Goal: Navigation & Orientation: Find specific page/section

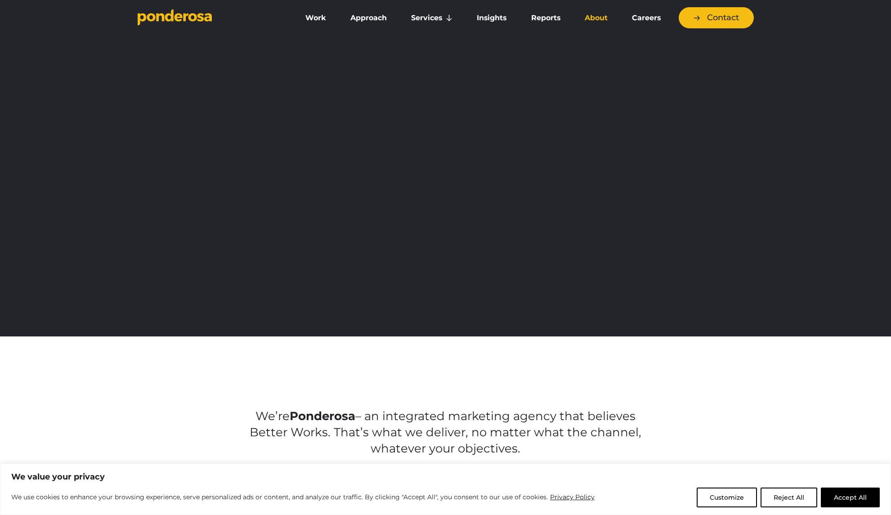
click at [597, 9] on link "About" at bounding box center [596, 18] width 44 height 19
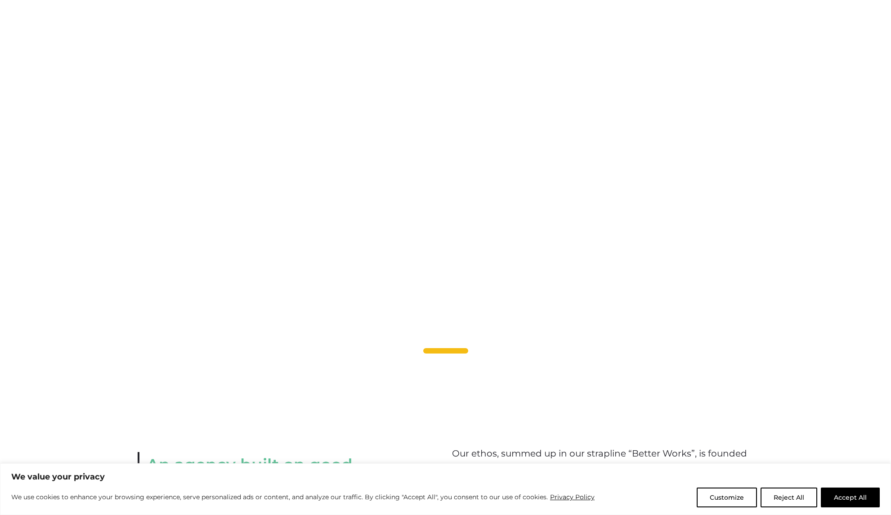
scroll to position [756, 0]
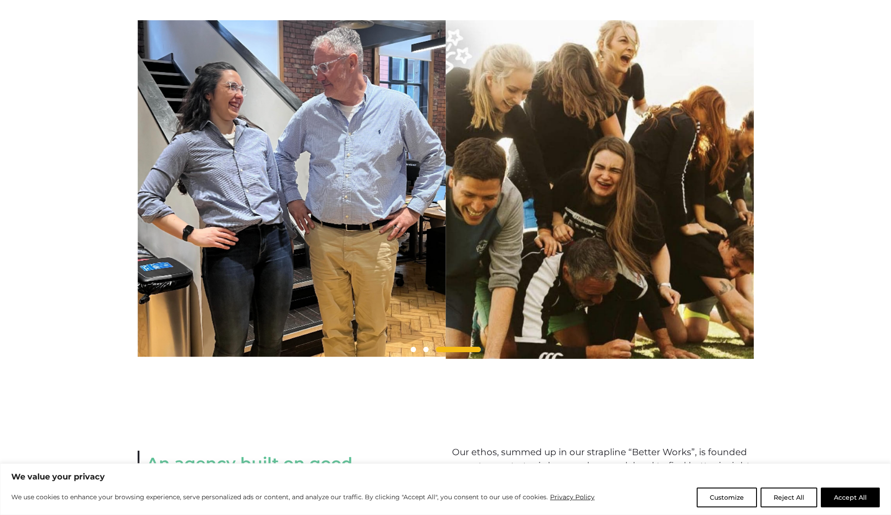
click at [414, 352] on span at bounding box center [413, 349] width 5 height 5
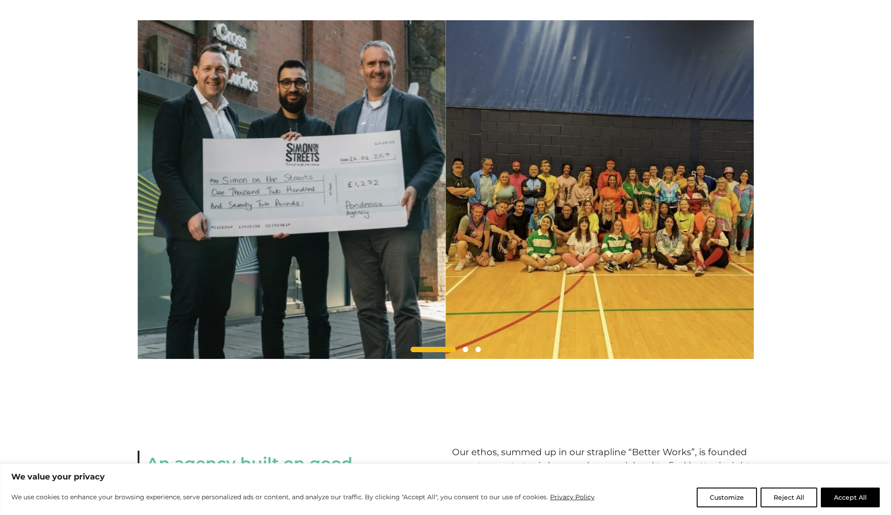
click at [414, 352] on span at bounding box center [433, 349] width 45 height 5
click at [478, 352] on span at bounding box center [477, 349] width 5 height 5
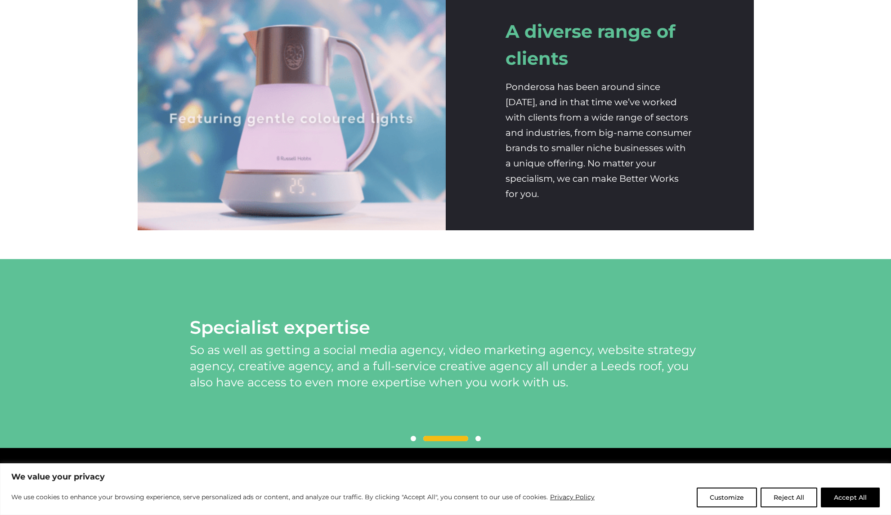
scroll to position [1948, 0]
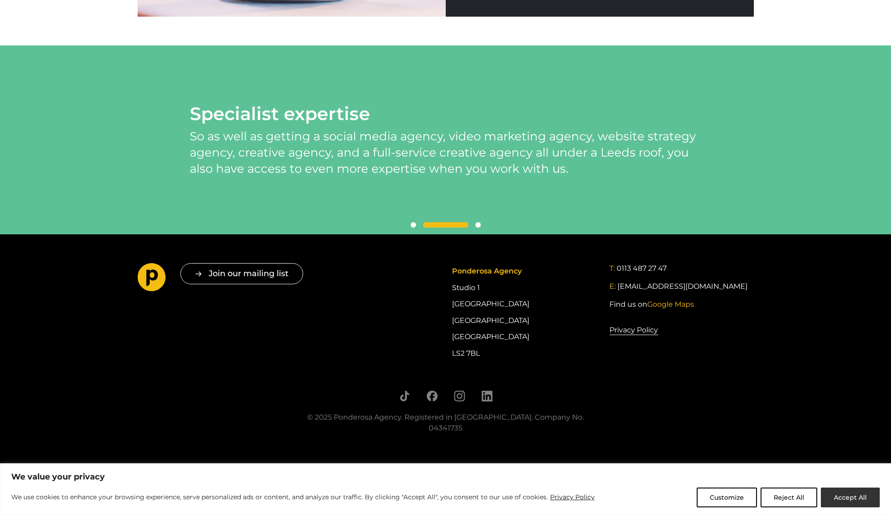
click at [849, 498] on button "Accept All" at bounding box center [850, 497] width 59 height 20
